Goal: Check status

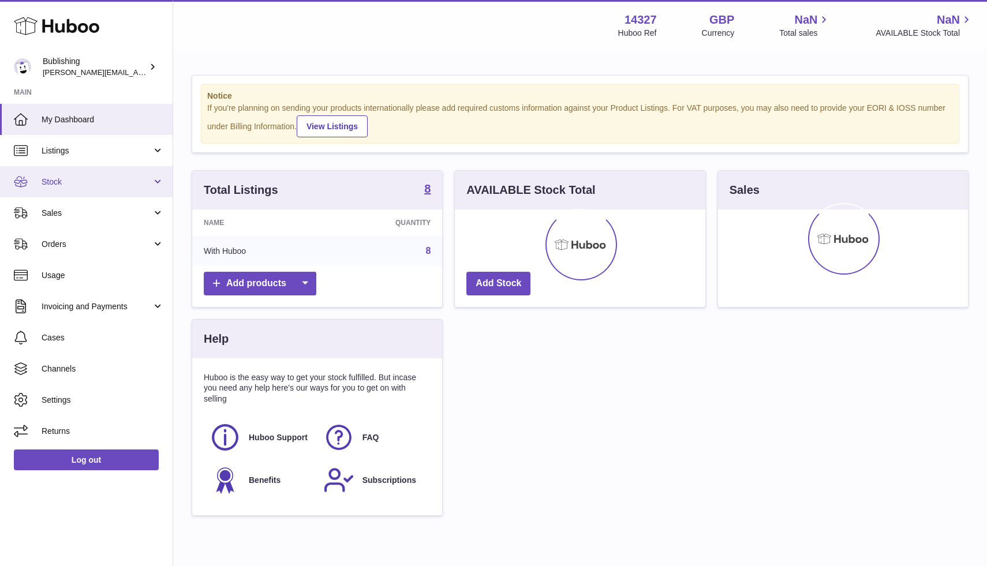
click at [102, 189] on link "Stock" at bounding box center [86, 181] width 173 height 31
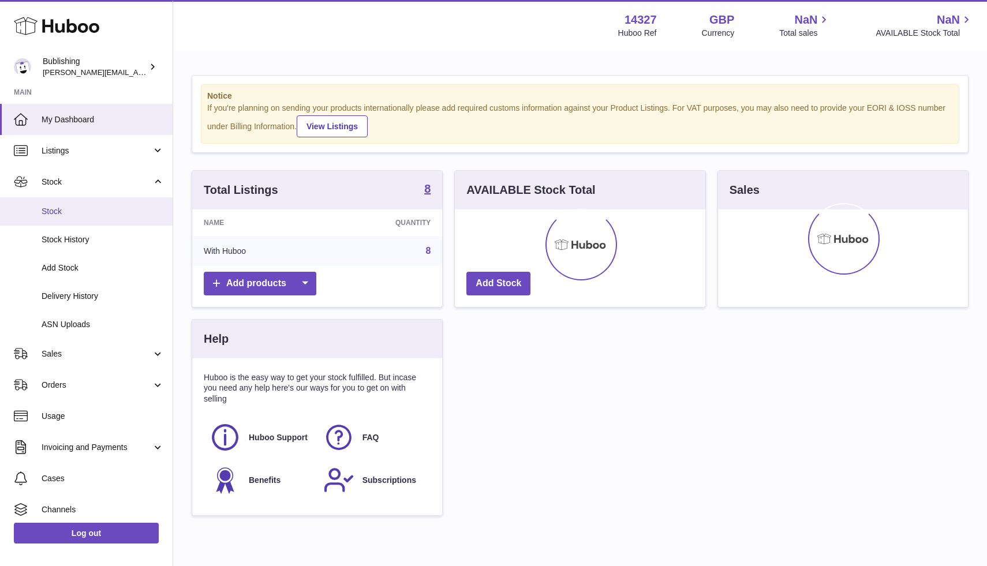
click at [65, 208] on span "Stock" at bounding box center [103, 211] width 122 height 11
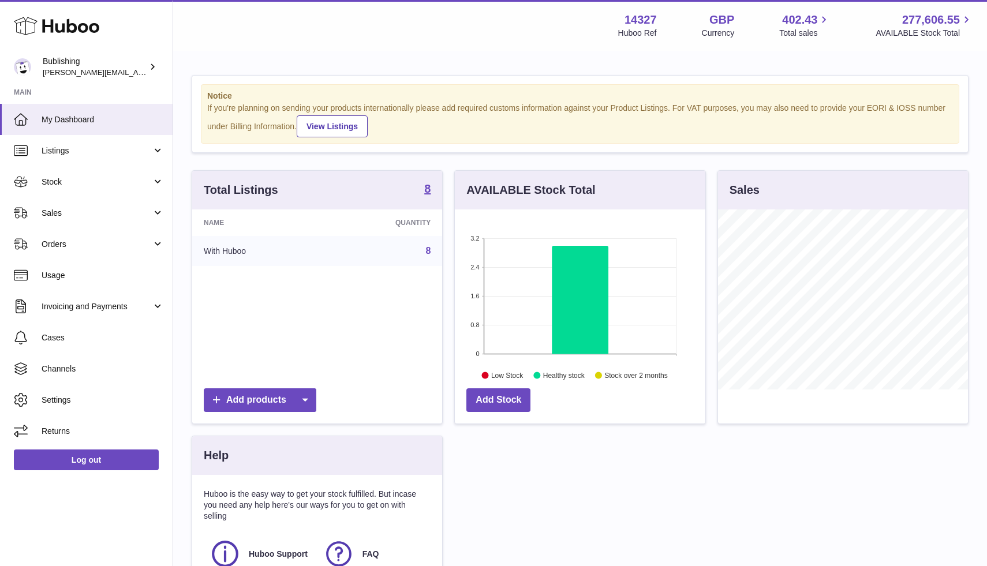
scroll to position [180, 250]
click at [57, 179] on span "Stock" at bounding box center [97, 182] width 110 height 11
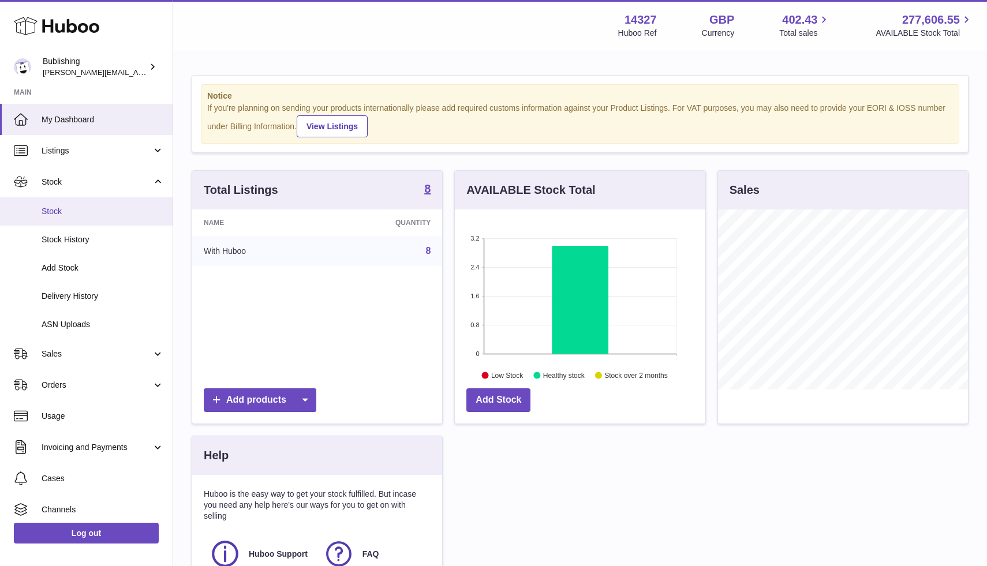
click at [50, 210] on span "Stock" at bounding box center [103, 211] width 122 height 11
